Goal: Transaction & Acquisition: Subscribe to service/newsletter

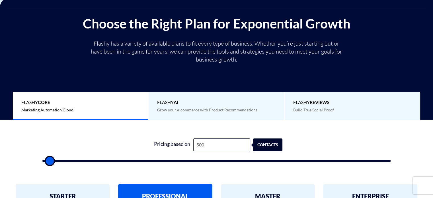
scroll to position [85, 0]
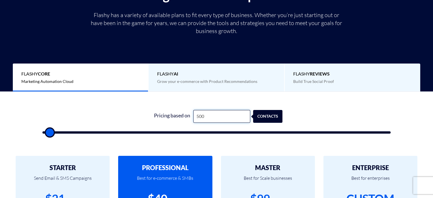
click at [211, 118] on input "500" at bounding box center [221, 116] width 57 height 13
type input "1"
type input "500"
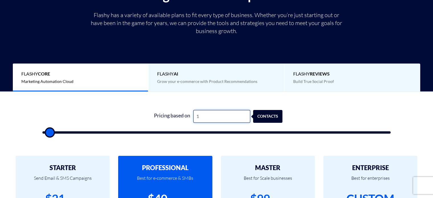
type input "10"
type input "500"
type input "100"
type input "500"
type input "1,000"
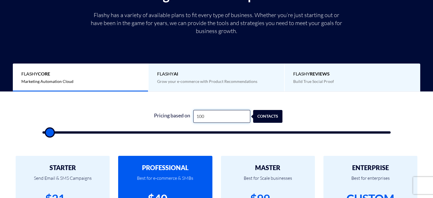
type input "1000"
type input "10,000"
type input "10000"
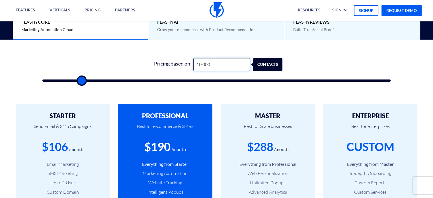
scroll to position [171, 0]
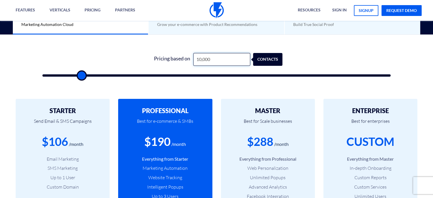
type input "10,000"
drag, startPoint x: 292, startPoint y: 143, endPoint x: 223, endPoint y: 136, distance: 69.3
click at [223, 136] on div "MASTER Best for Scale businesses $288 /month Everything from Professional Web P…" at bounding box center [268, 173] width 94 height 148
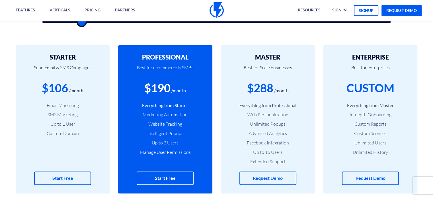
scroll to position [228, 0]
